Goal: Transaction & Acquisition: Purchase product/service

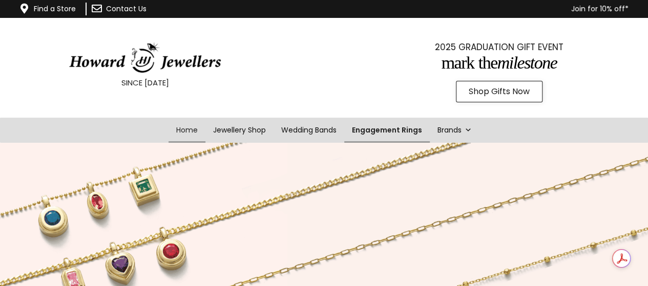
click at [417, 127] on link "Engagement Rings" at bounding box center [386, 130] width 85 height 25
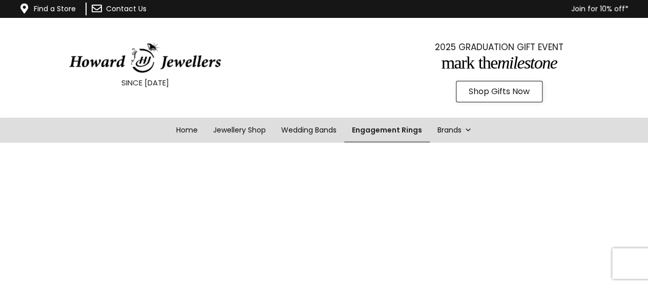
click at [391, 134] on link "Engagement Rings" at bounding box center [386, 130] width 85 height 25
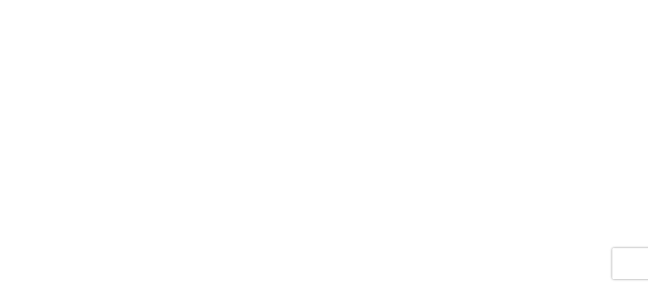
scroll to position [625, 0]
